Goal: Communication & Community: Participate in discussion

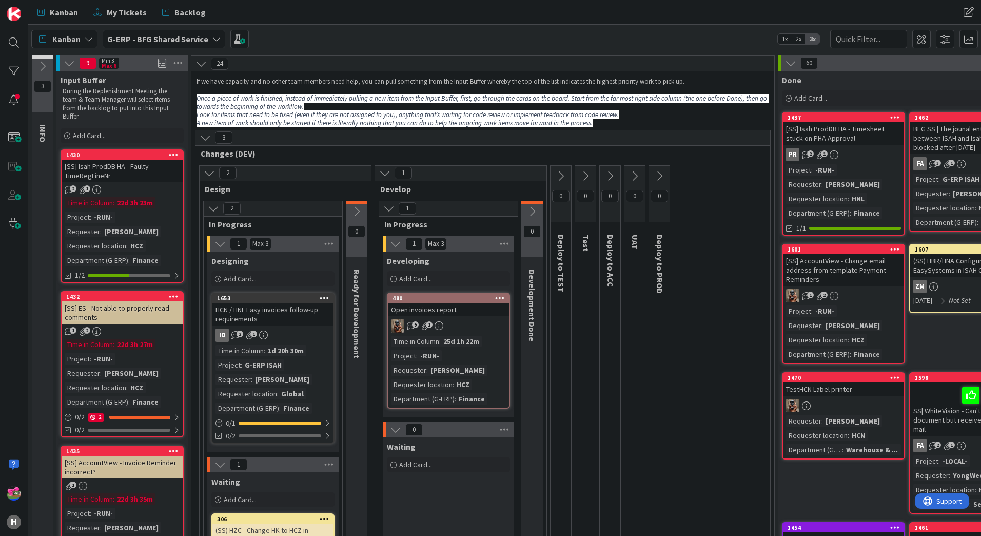
click at [141, 45] on span "G-ERP - BFG Shared Service" at bounding box center [157, 39] width 101 height 12
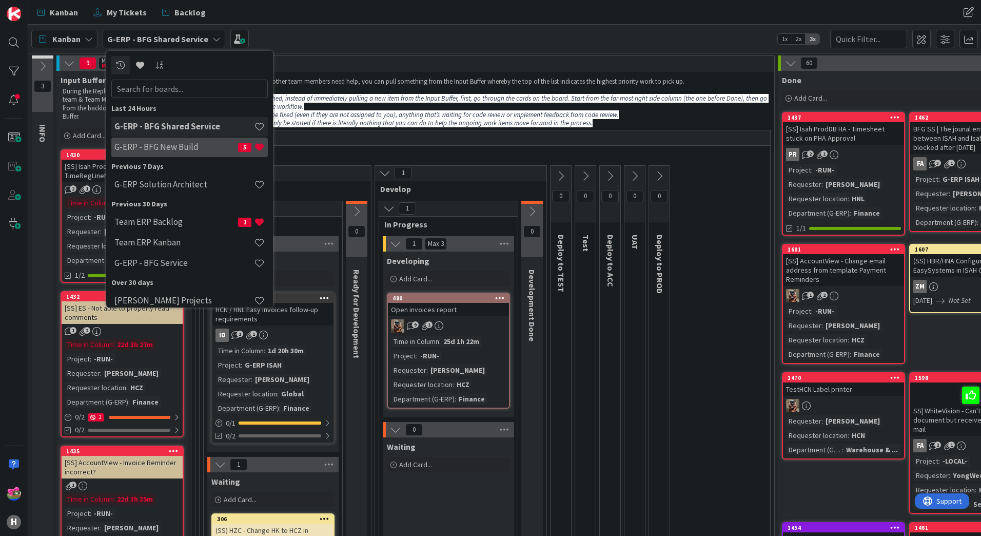
click at [182, 145] on h4 "G-ERP - BFG New Build" at bounding box center [176, 147] width 124 height 10
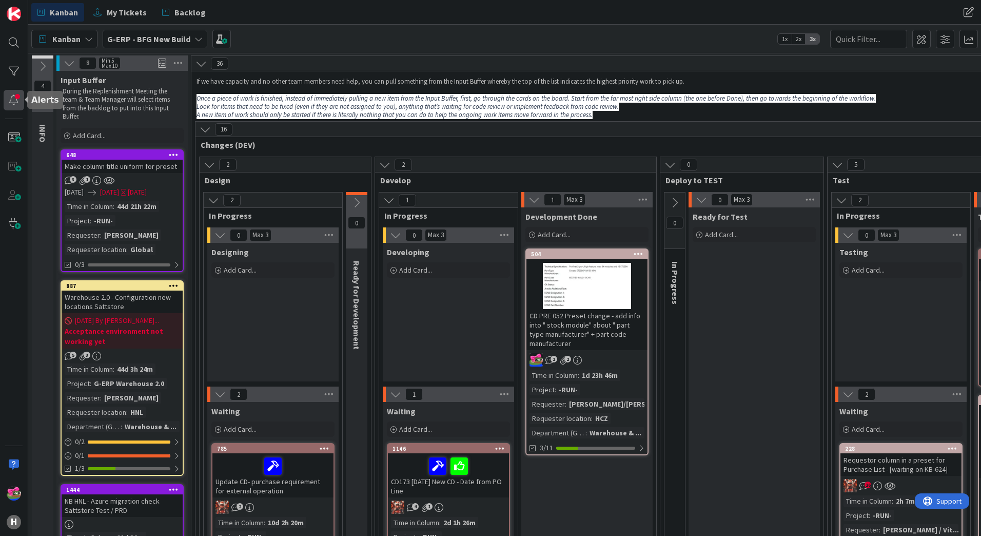
click at [17, 108] on div at bounding box center [14, 100] width 21 height 21
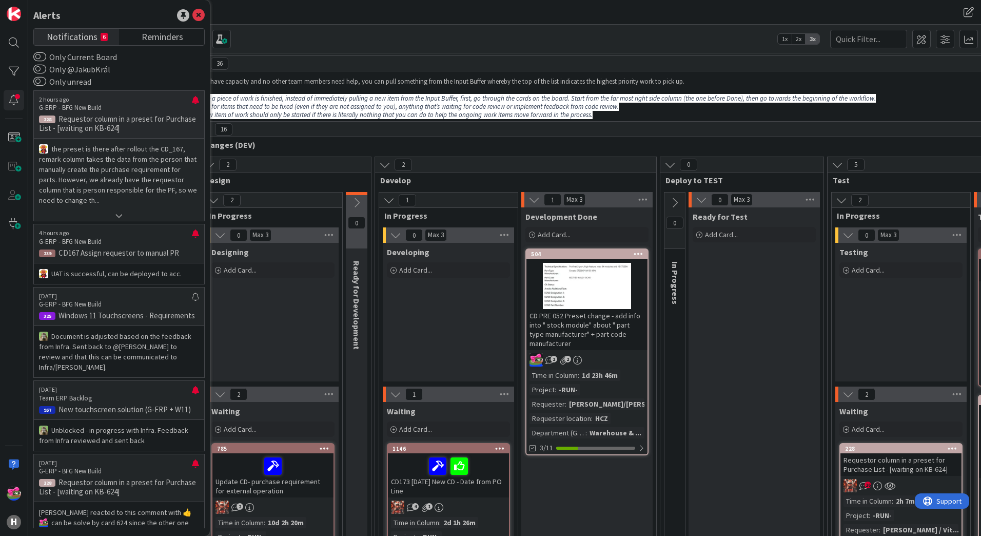
click at [141, 124] on p "Requestor column in a preset for Purchase List - [waiting on KB-624]" at bounding box center [119, 123] width 160 height 18
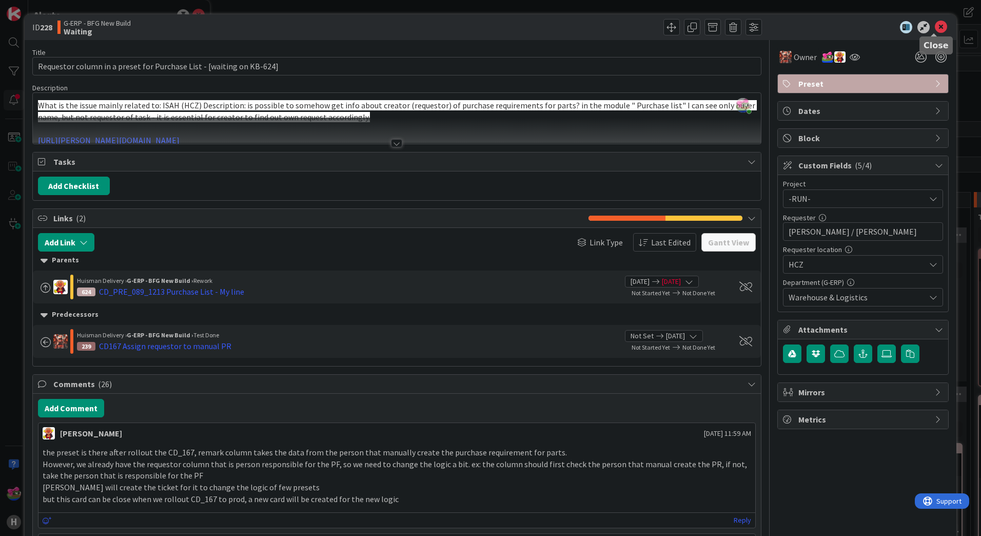
click at [935, 24] on icon at bounding box center [941, 27] width 12 height 12
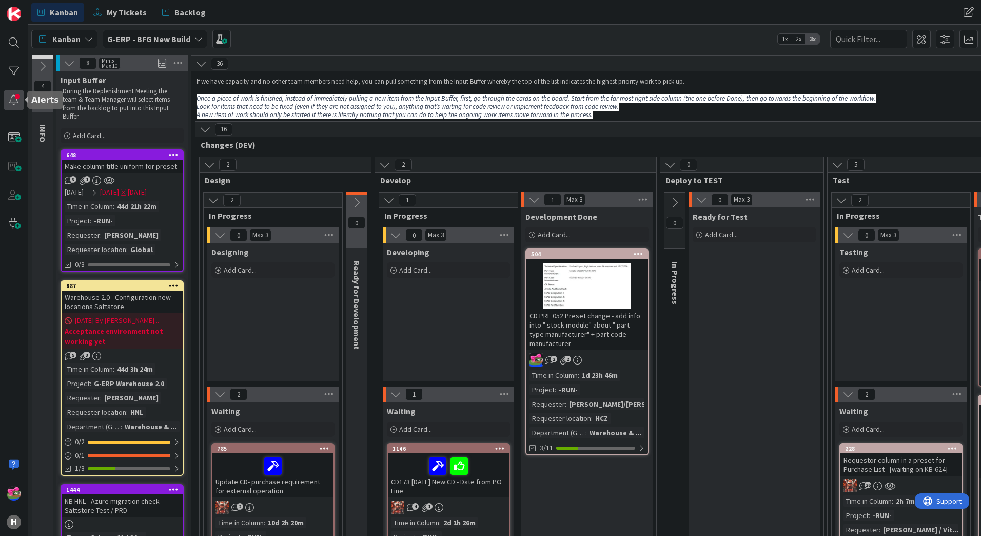
click at [15, 105] on div at bounding box center [14, 100] width 21 height 21
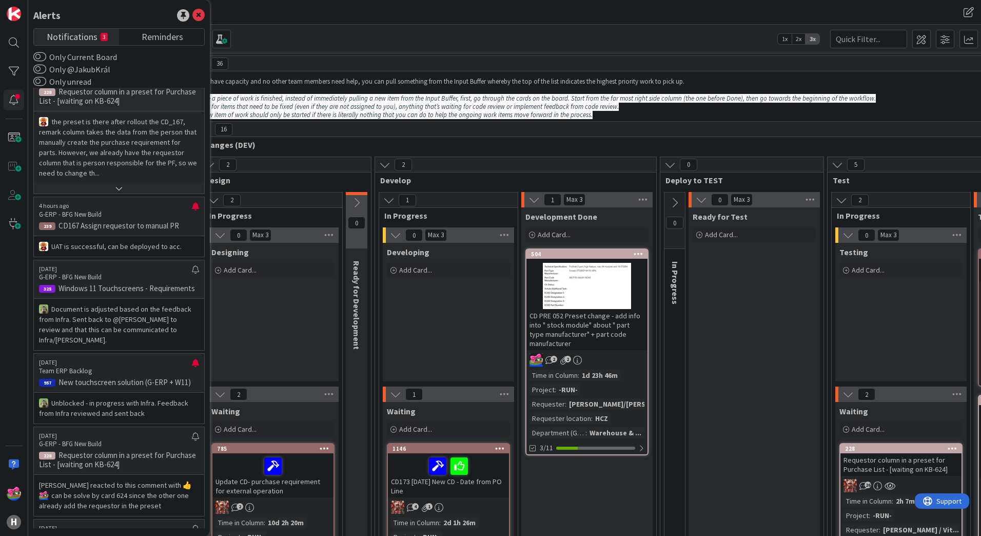
scroll to position [51, 0]
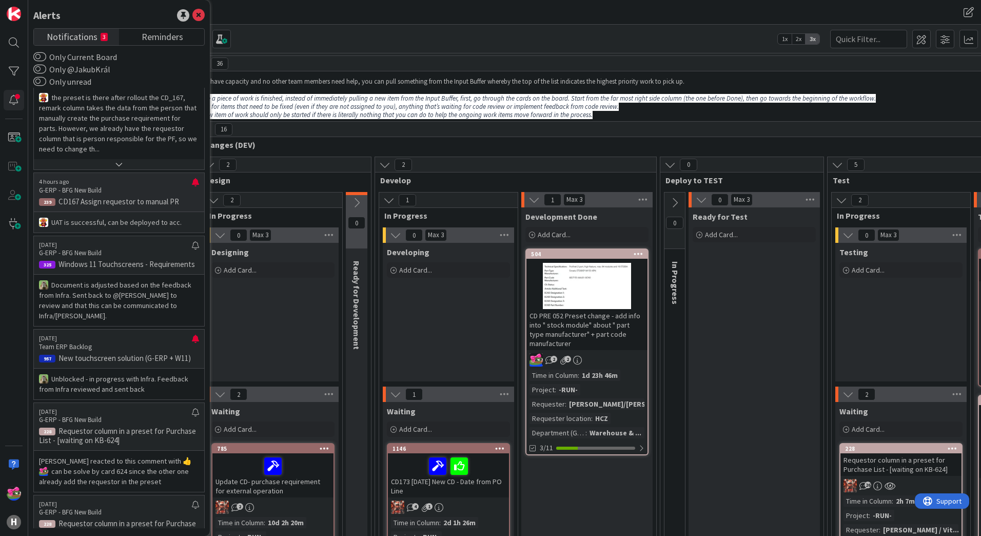
click at [122, 179] on p "4 hours ago" at bounding box center [115, 181] width 153 height 7
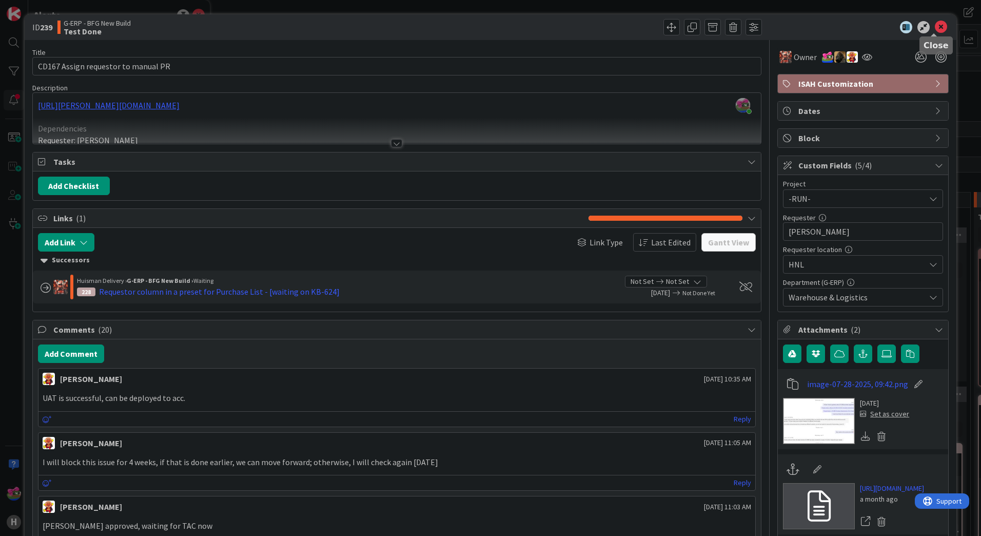
click at [935, 27] on icon at bounding box center [941, 27] width 12 height 12
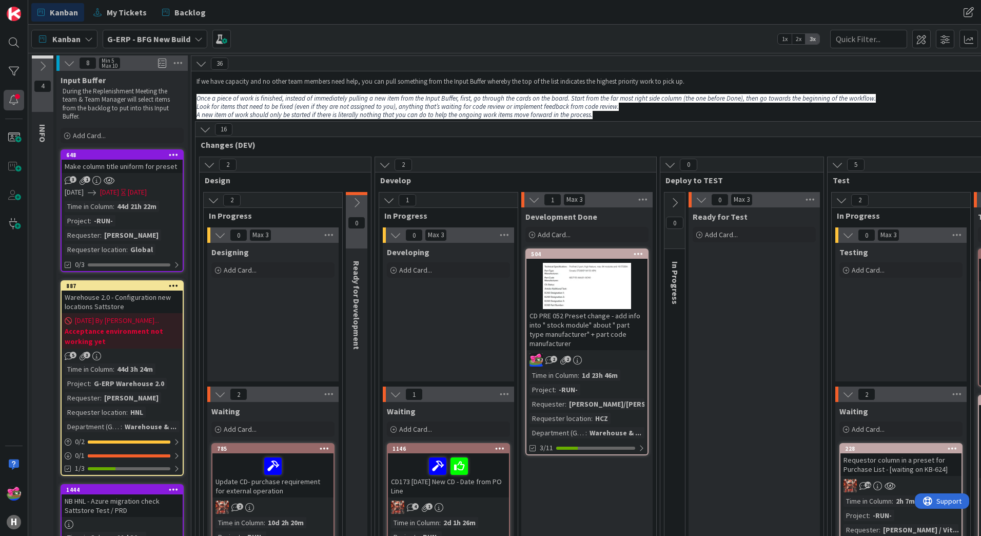
click at [13, 99] on div at bounding box center [14, 100] width 21 height 21
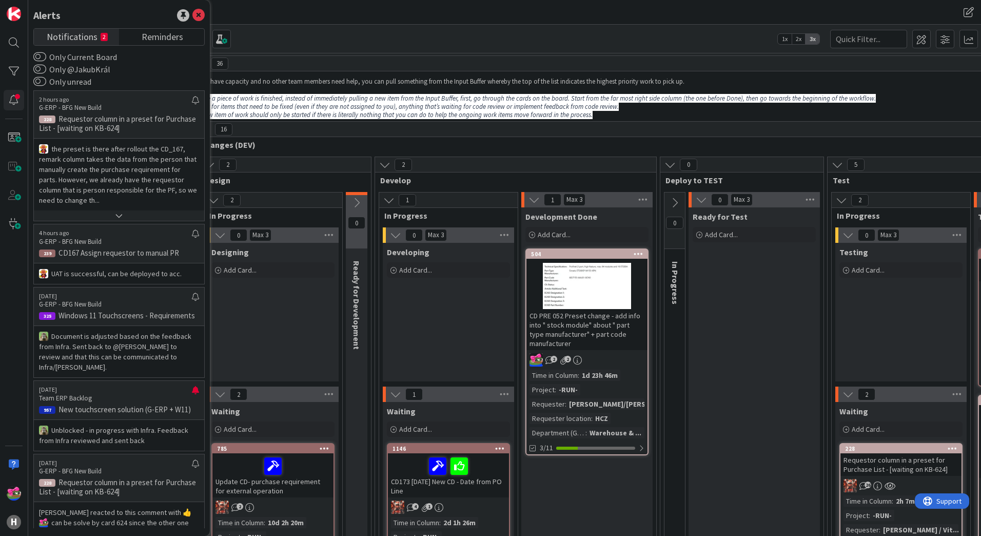
click at [103, 34] on small "2" at bounding box center [104, 37] width 7 height 8
click at [76, 69] on label "Only @JakubKrál" at bounding box center [71, 69] width 77 height 12
click at [46, 69] on button "Only @JakubKrál" at bounding box center [39, 69] width 13 height 10
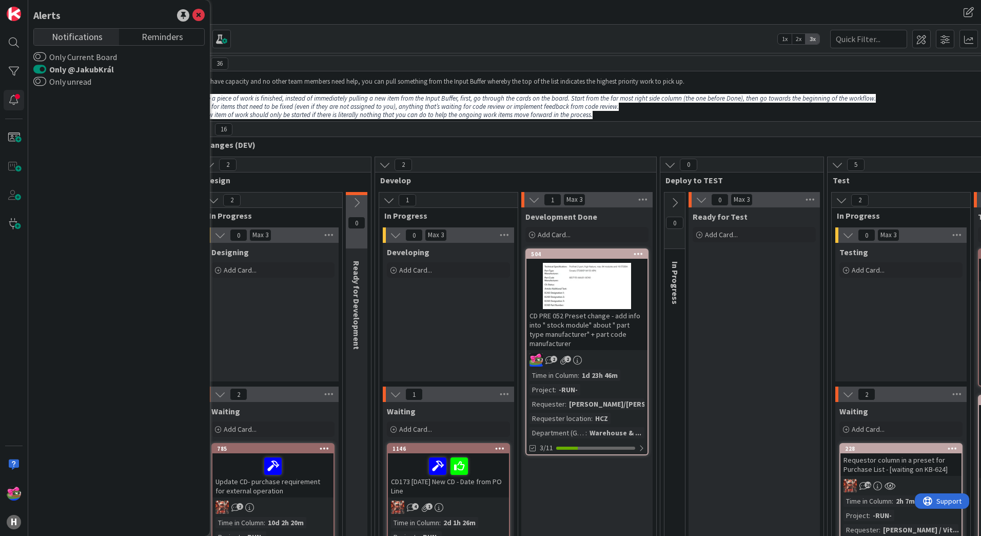
click at [76, 69] on label "Only @JakubKrál" at bounding box center [73, 69] width 81 height 12
click at [46, 69] on button "Only @JakubKrál" at bounding box center [39, 69] width 13 height 10
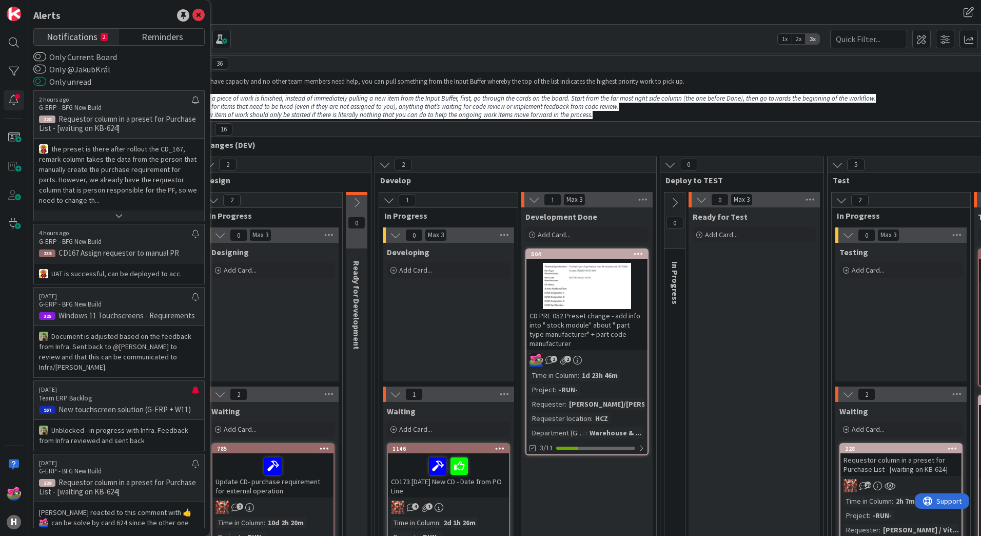
click at [39, 83] on button "Only unread" at bounding box center [39, 81] width 13 height 10
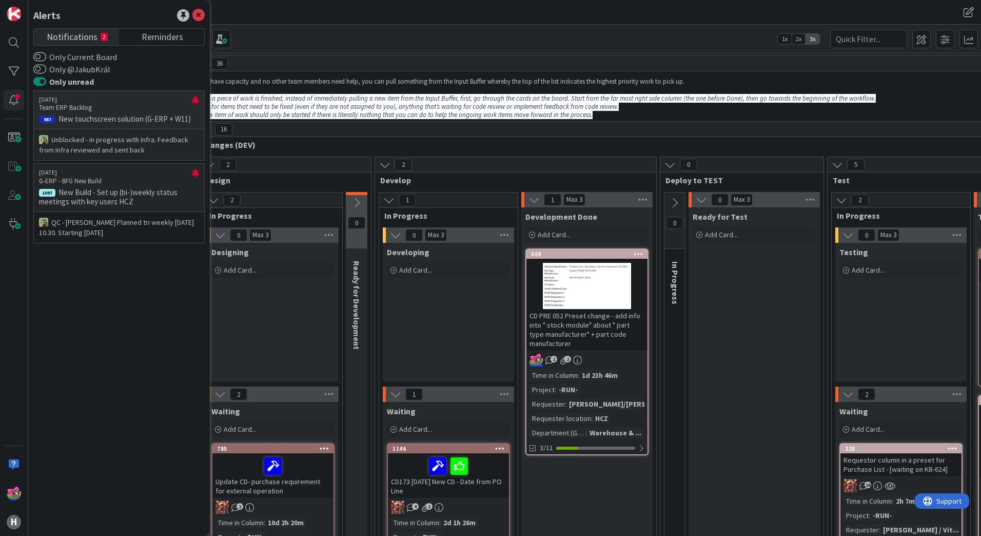
click at [81, 97] on p "[DATE]" at bounding box center [115, 99] width 153 height 7
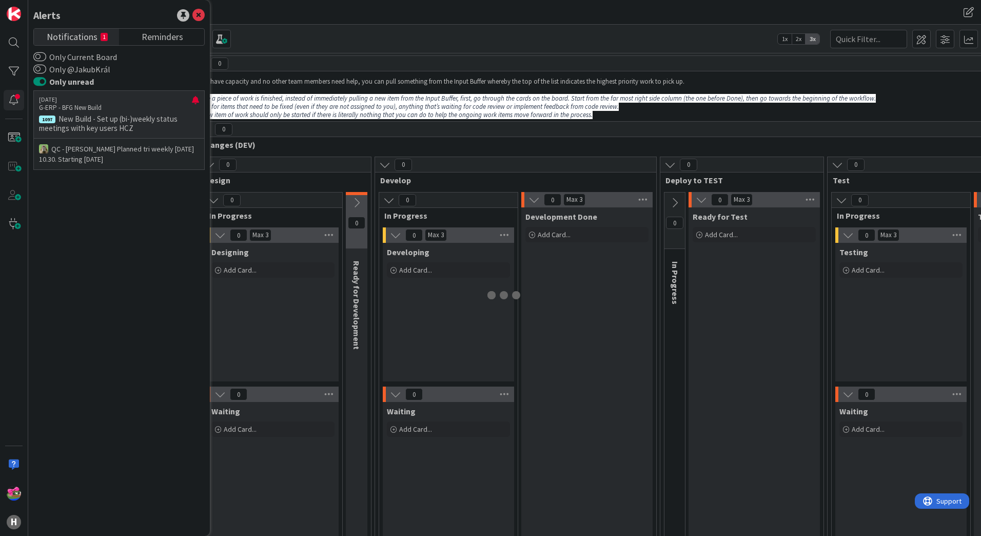
click at [129, 113] on div "08/07/2025 G-ERP - BFG New Build 1097 New Build - Set up (bi-)weekly status mee…" at bounding box center [118, 114] width 171 height 48
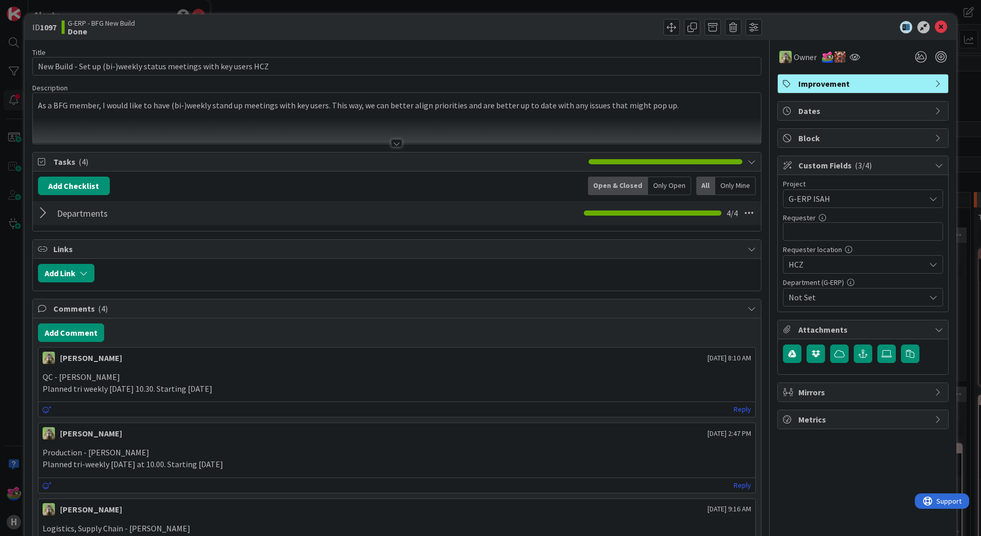
click at [250, 8] on div "ID 1097 G-ERP - BFG New Build Done Title 65 / 128 New Build - Set up (bi-)weekl…" at bounding box center [490, 268] width 981 height 536
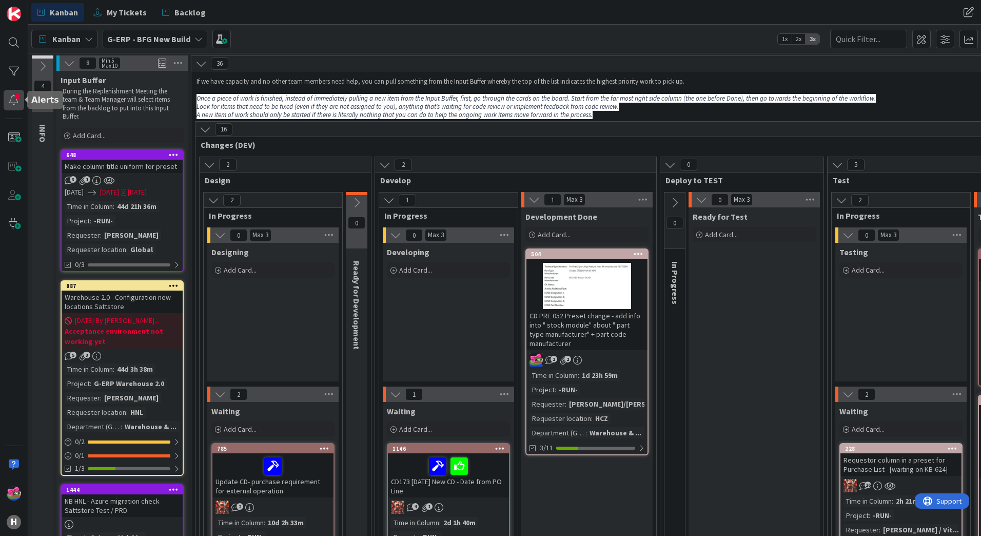
click at [18, 102] on div at bounding box center [14, 100] width 21 height 21
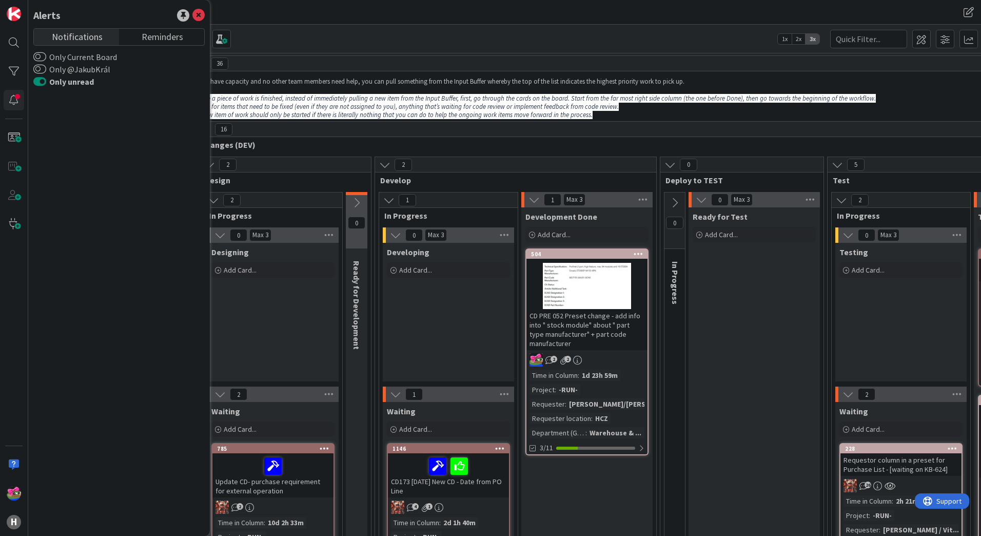
click at [44, 81] on button "Only unread" at bounding box center [39, 81] width 13 height 10
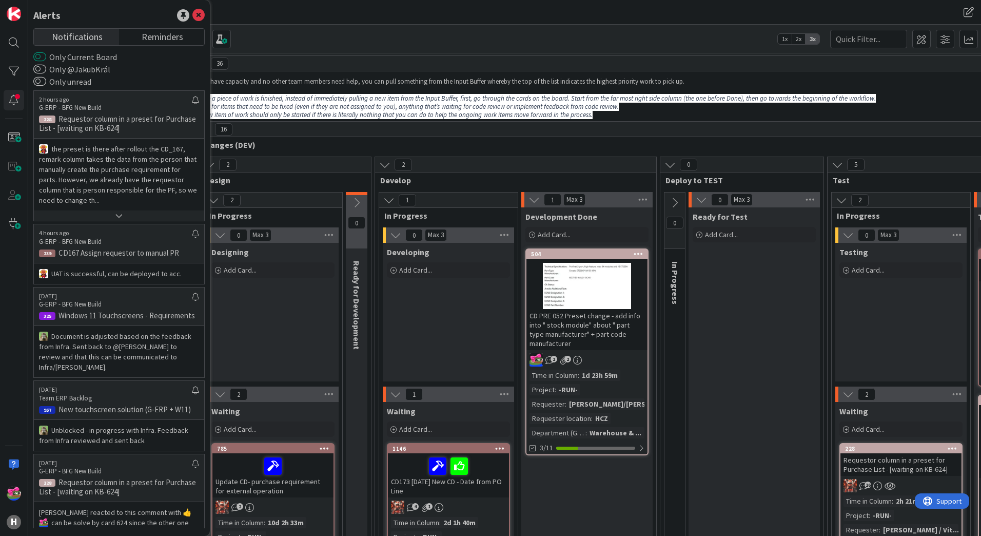
click at [41, 58] on button "Only Current Board" at bounding box center [39, 57] width 13 height 10
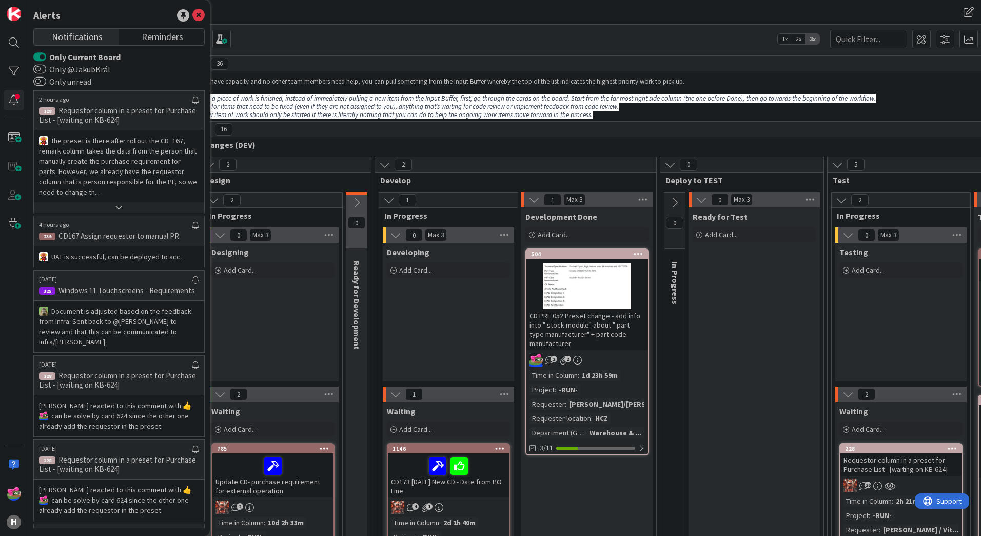
click at [41, 58] on button "Only Current Board" at bounding box center [39, 57] width 13 height 10
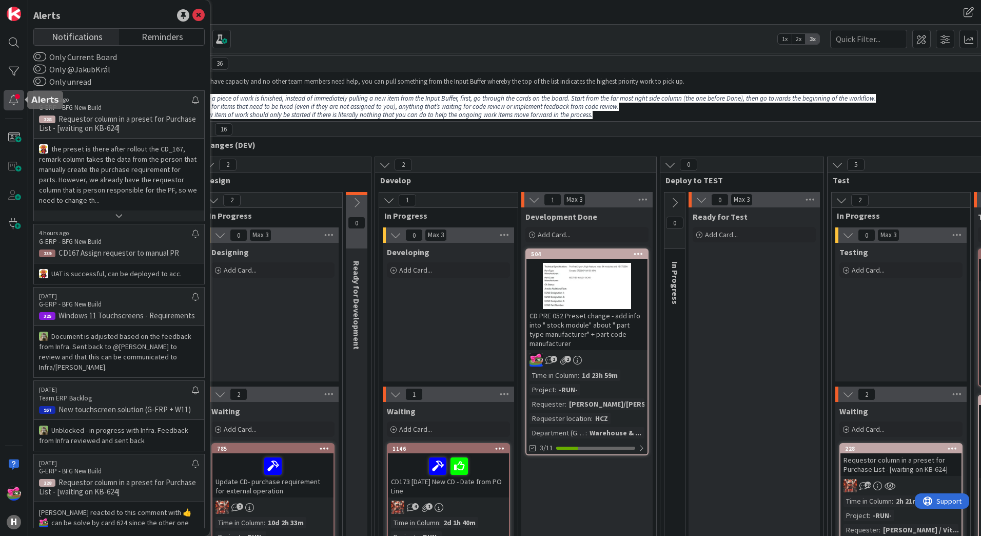
click at [15, 96] on div at bounding box center [14, 100] width 21 height 21
click at [350, 17] on div "Kanban My Tickets Backlog" at bounding box center [306, 12] width 550 height 18
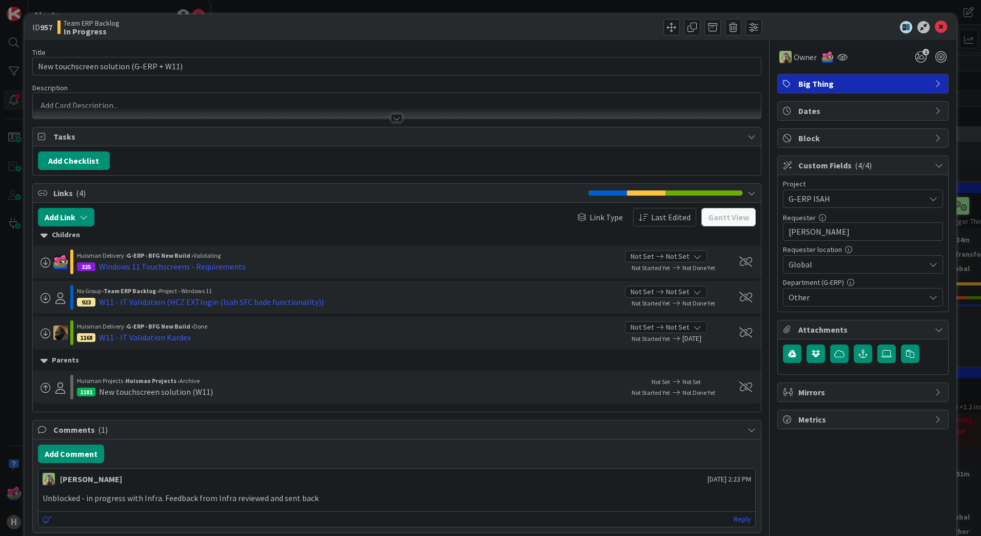
click at [393, 119] on div at bounding box center [396, 118] width 11 height 8
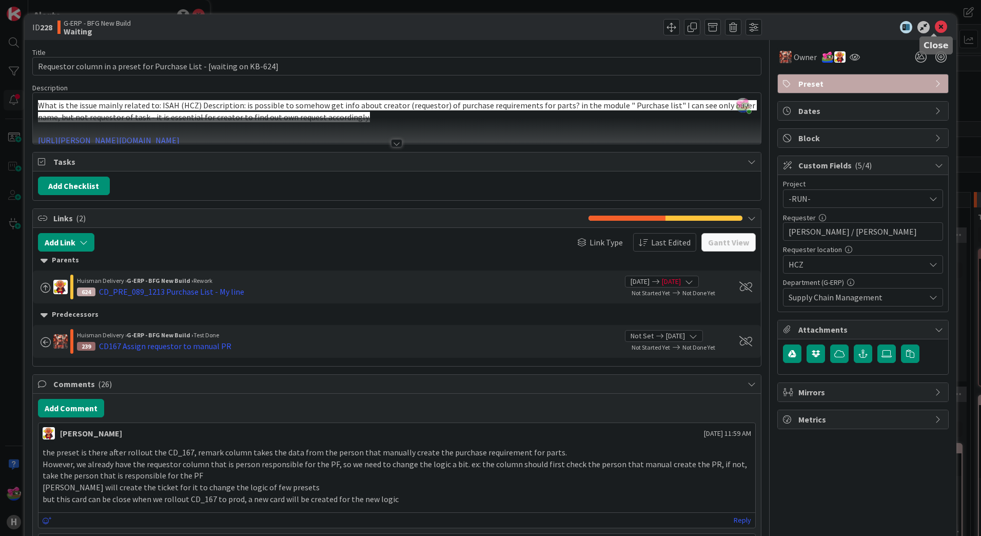
click at [935, 30] on icon at bounding box center [941, 27] width 12 height 12
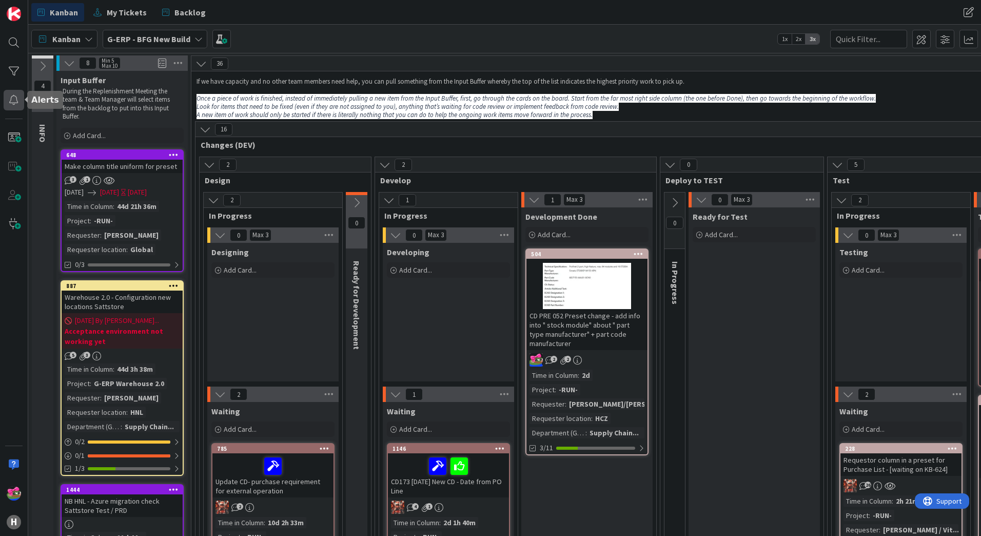
click at [8, 99] on div at bounding box center [14, 100] width 21 height 21
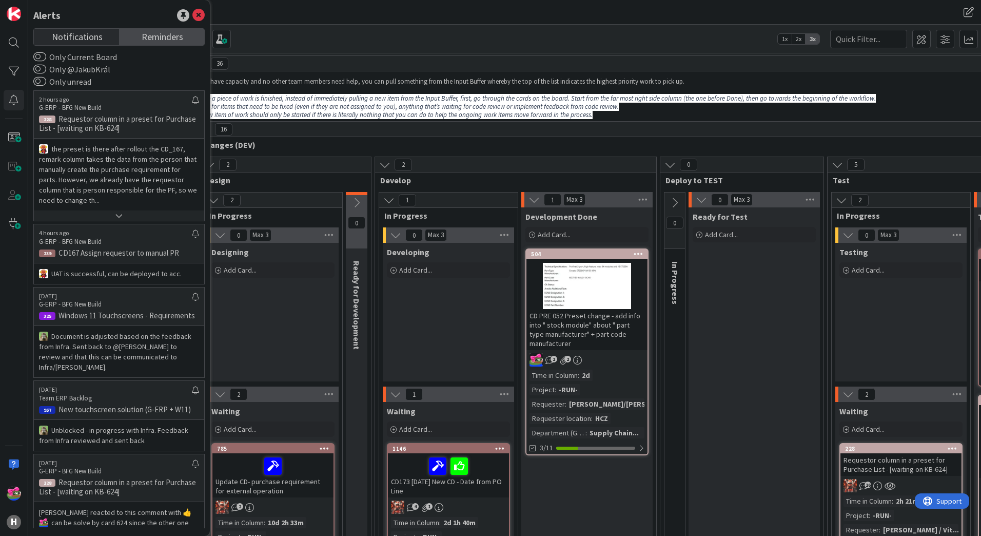
click at [147, 45] on link "Reminders" at bounding box center [161, 37] width 85 height 16
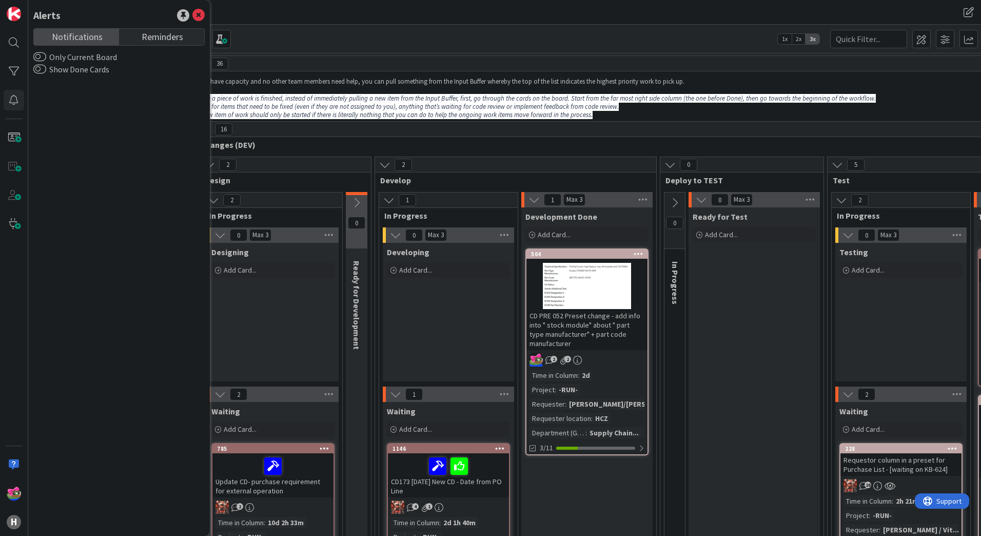
click at [57, 37] on span "Notifications" at bounding box center [77, 36] width 51 height 14
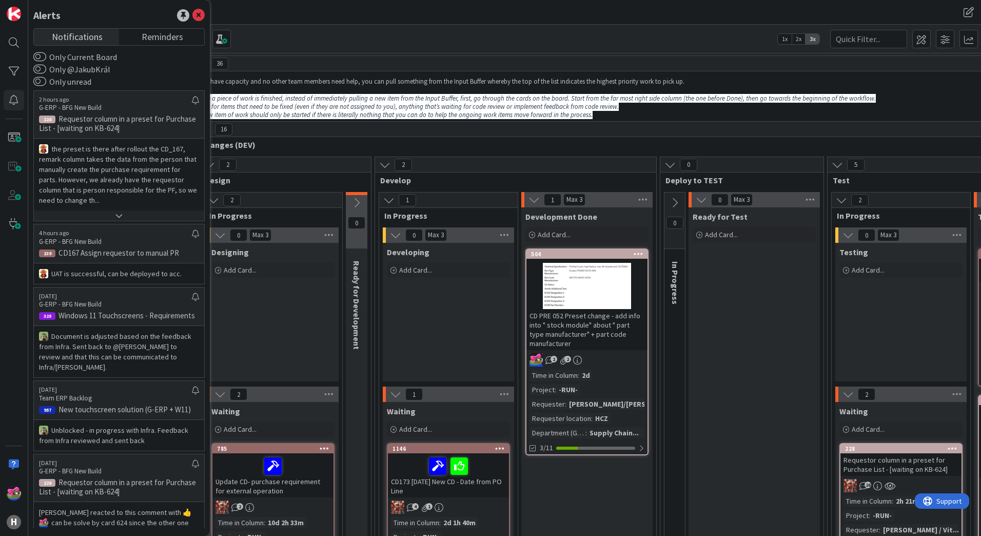
click at [273, 8] on div "Kanban My Tickets Backlog" at bounding box center [306, 12] width 550 height 18
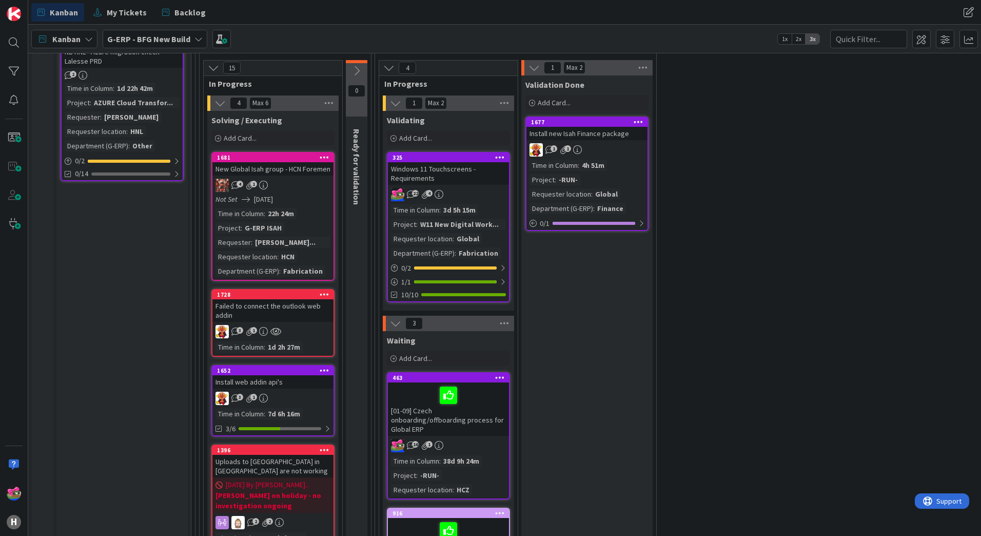
scroll to position [1180, 0]
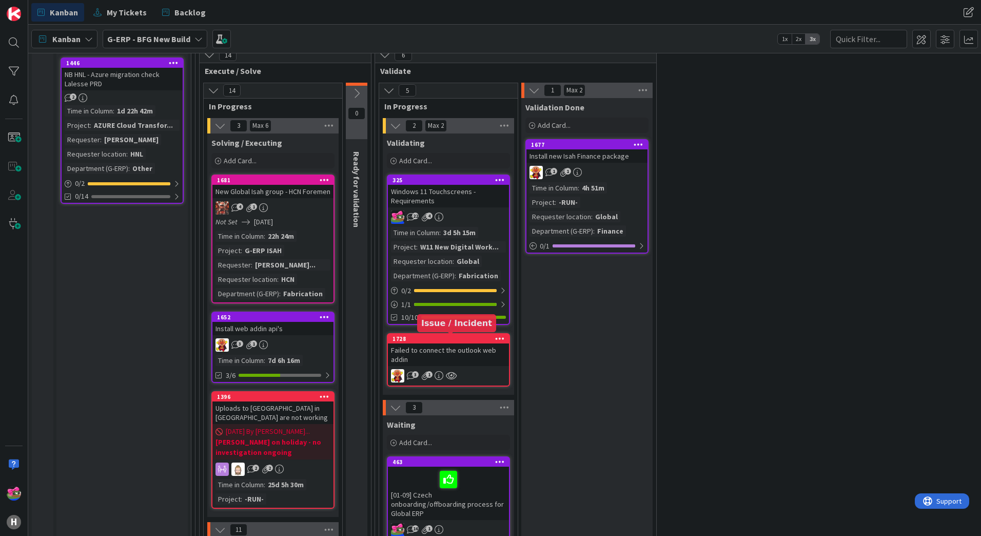
click at [443, 341] on div "1728" at bounding box center [451, 338] width 116 height 7
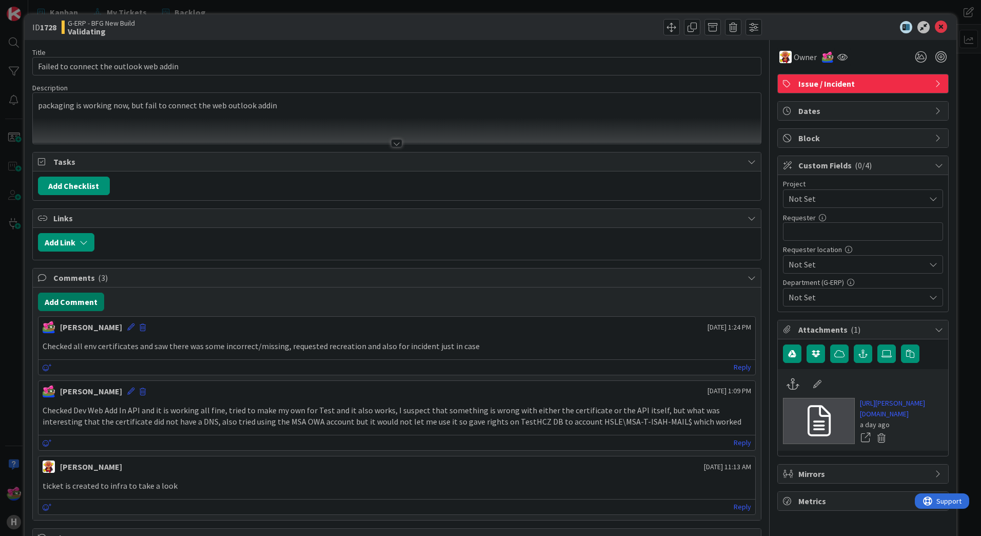
click at [80, 303] on button "Add Comment" at bounding box center [71, 301] width 66 height 18
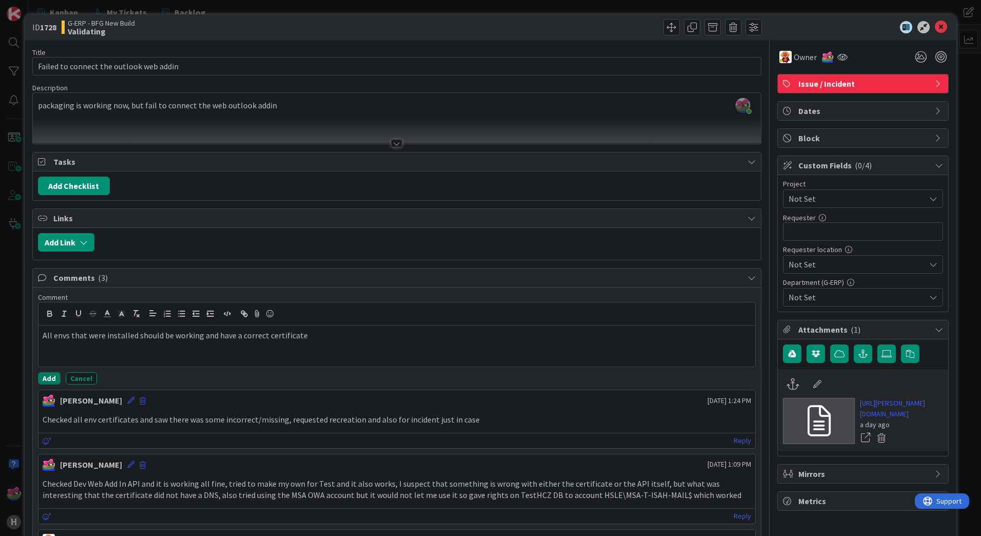
click at [44, 381] on button "Add" at bounding box center [49, 378] width 23 height 12
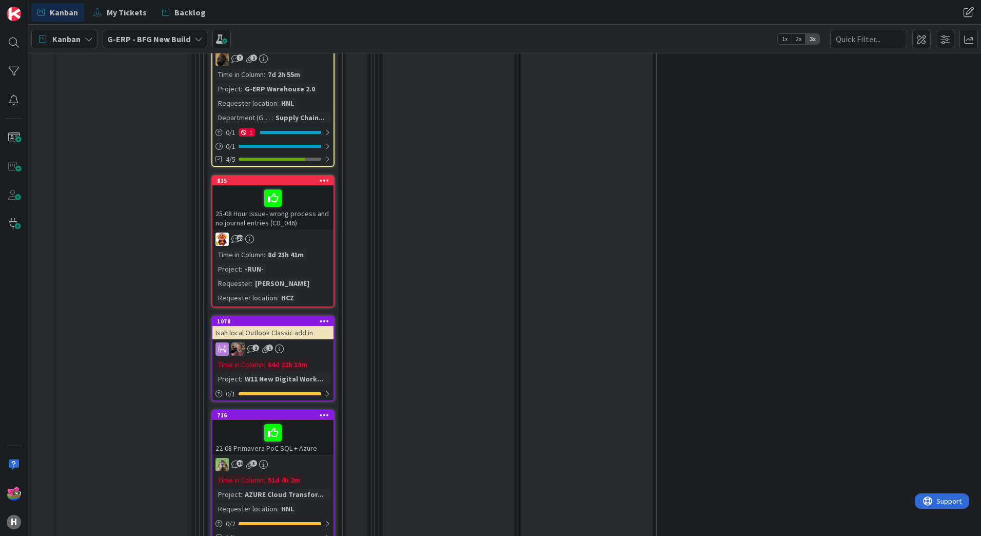
scroll to position [2207, 0]
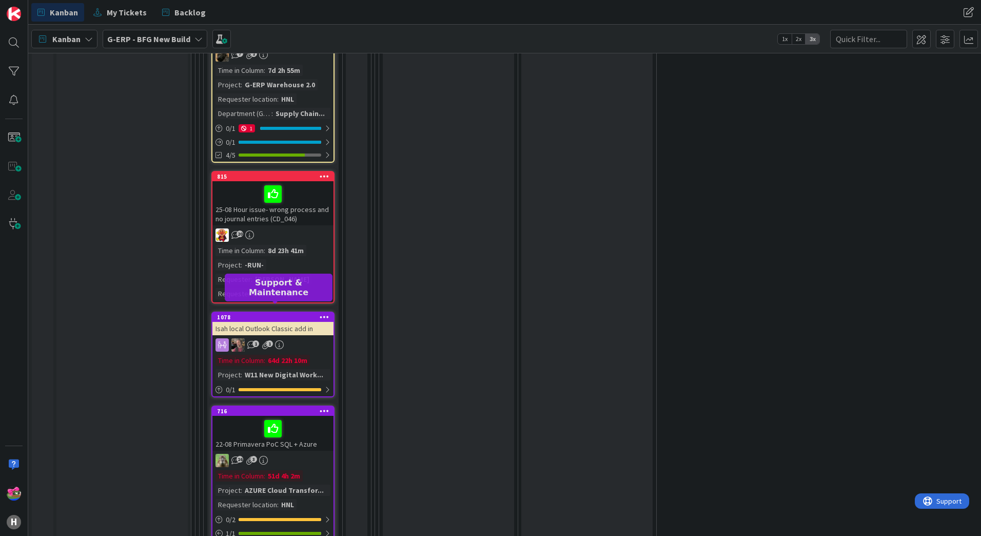
click at [296, 314] on div "1078" at bounding box center [275, 317] width 116 height 7
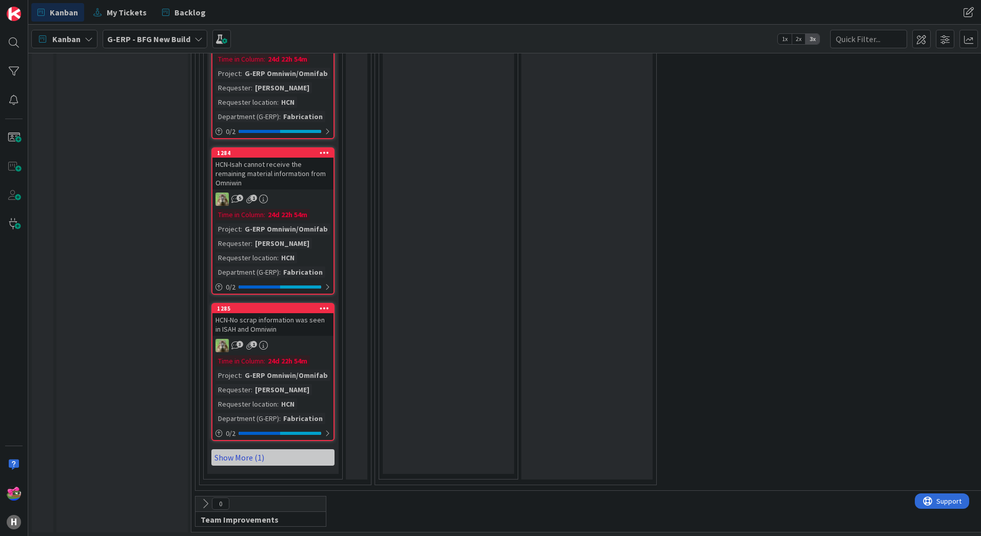
click at [264, 449] on link "Show More (1)" at bounding box center [272, 457] width 123 height 16
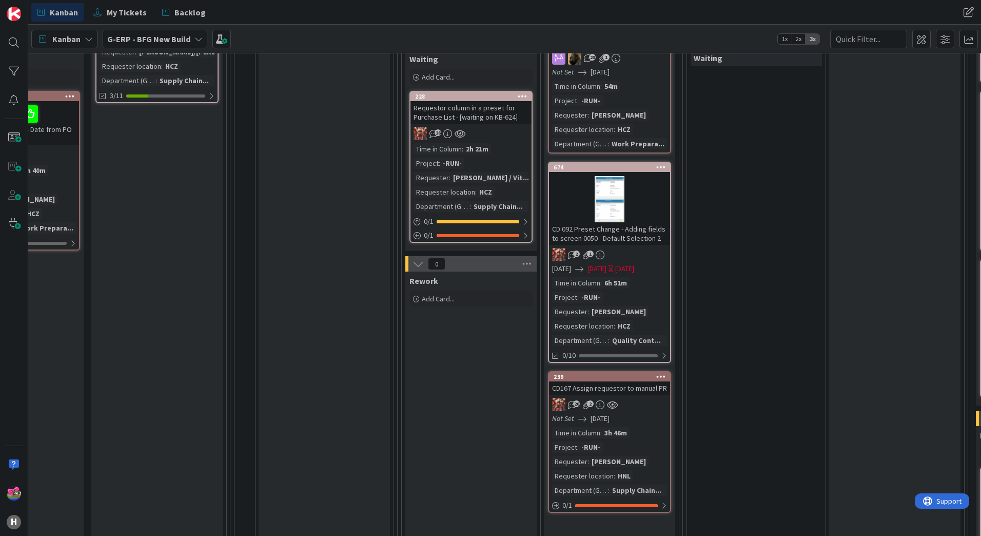
scroll to position [359, 430]
